Goal: Task Accomplishment & Management: Complete application form

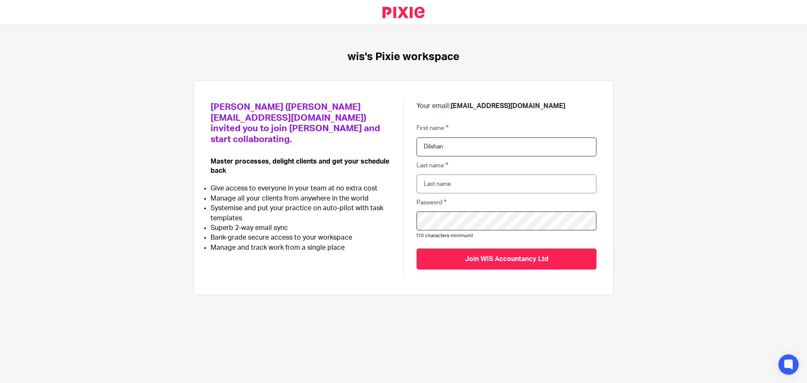
drag, startPoint x: 508, startPoint y: 145, endPoint x: 163, endPoint y: 137, distance: 345.1
click at [163, 137] on div "wis's Pixie workspace [PERSON_NAME] ([PERSON_NAME][EMAIL_ADDRESS][DOMAIN_NAME])…" at bounding box center [403, 176] width 807 height 303
type input "Mohan"
type input "Dilshan"
click at [417, 248] on input "Join WIS Accountancy Ltd" at bounding box center [507, 258] width 180 height 21
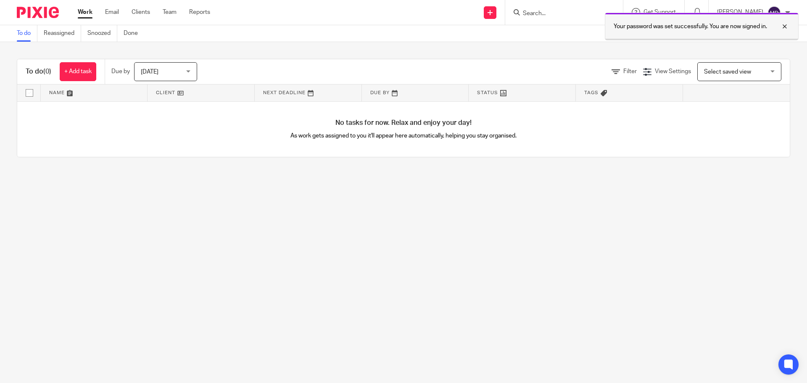
click at [786, 26] on div at bounding box center [778, 26] width 23 height 10
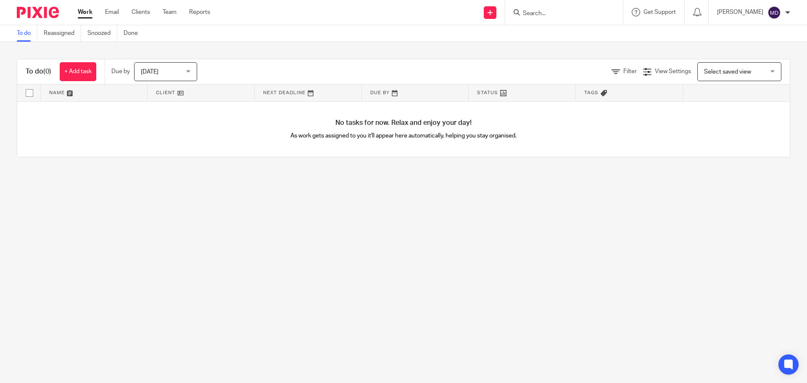
click at [322, 220] on main "To do Reassigned Snoozed Done To do (0) + Add task Due by Today Today Today Tom…" at bounding box center [403, 191] width 807 height 383
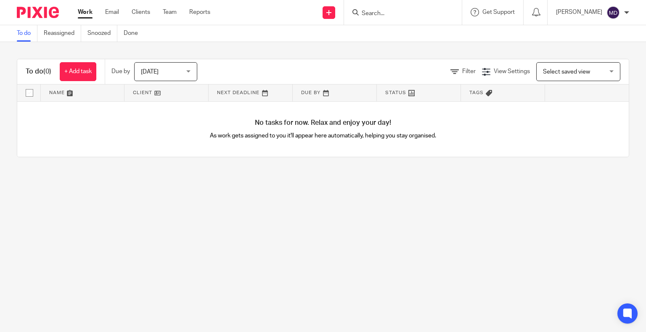
click at [116, 136] on div "No tasks for now. Relax and enjoy your day! As work gets assigned to you it'll …" at bounding box center [322, 129] width 611 height 55
click at [390, 11] on input "Search" at bounding box center [399, 14] width 76 height 8
click at [431, 193] on main "To do Reassigned Snoozed Done To do (0) + Add task Due by Today Today Today Tom…" at bounding box center [323, 166] width 646 height 332
click at [111, 8] on link "Email" at bounding box center [112, 12] width 14 height 8
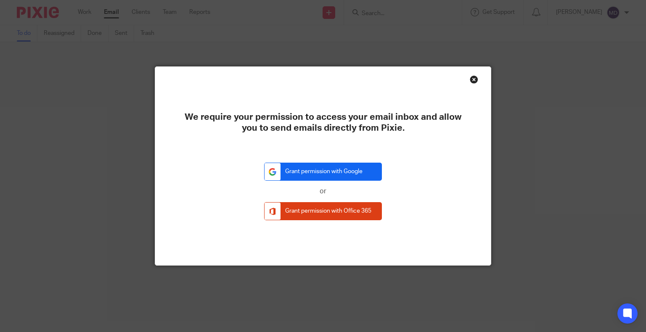
click at [331, 178] on link "Grant permission with Google" at bounding box center [323, 172] width 118 height 18
